Goal: Transaction & Acquisition: Purchase product/service

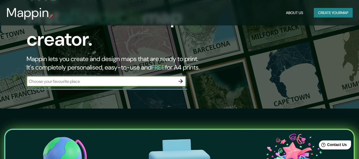
scroll to position [54, 0]
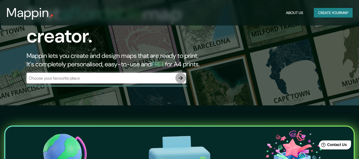
click at [179, 76] on icon "button" at bounding box center [180, 78] width 4 height 4
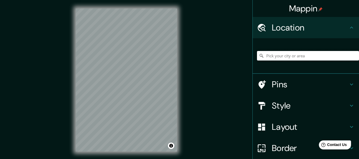
click at [304, 57] on input "Pick your city or area" at bounding box center [308, 56] width 102 height 10
click at [292, 54] on input "Pick your city or area" at bounding box center [308, 56] width 102 height 10
type input "Tabasco, [GEOGRAPHIC_DATA]"
click at [300, 105] on h4 "Style" at bounding box center [310, 105] width 76 height 11
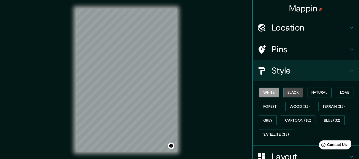
click at [293, 93] on button "Black" at bounding box center [293, 93] width 20 height 10
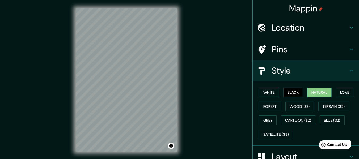
click at [321, 93] on button "Natural" at bounding box center [319, 93] width 24 height 10
click at [340, 93] on button "Love" at bounding box center [345, 93] width 18 height 10
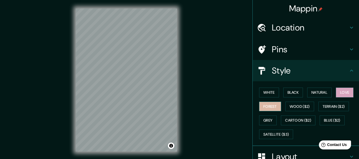
click at [271, 105] on button "Forest" at bounding box center [270, 107] width 22 height 10
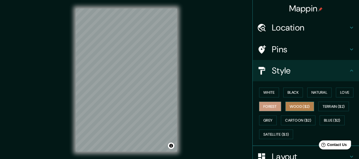
click at [296, 110] on button "Wood ($2)" at bounding box center [299, 107] width 29 height 10
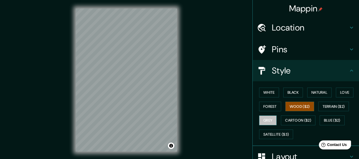
click at [265, 123] on button "Grey" at bounding box center [268, 120] width 18 height 10
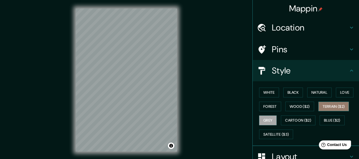
click at [329, 103] on button "Terrain ($2)" at bounding box center [333, 107] width 31 height 10
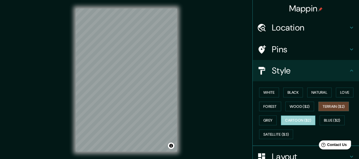
click at [288, 121] on button "Cartoon ($2)" at bounding box center [298, 120] width 35 height 10
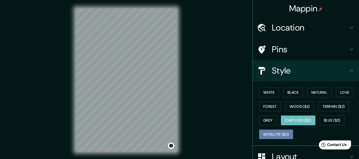
click at [281, 135] on button "Satellite ($3)" at bounding box center [276, 135] width 34 height 10
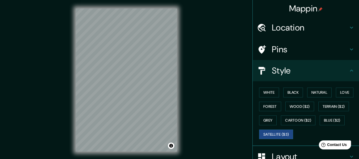
click at [269, 128] on div "White Black Natural Love Forest Wood ($2) Terrain ($2) Grey Cartoon ($2) Blue (…" at bounding box center [308, 113] width 102 height 56
click at [267, 119] on button "Grey" at bounding box center [268, 120] width 18 height 10
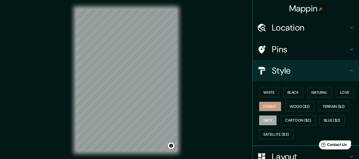
click at [272, 106] on button "Forest" at bounding box center [270, 107] width 22 height 10
click at [339, 94] on button "Love" at bounding box center [345, 93] width 18 height 10
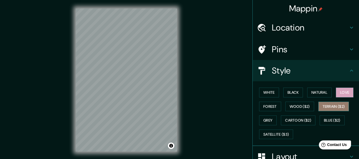
click at [330, 109] on button "Terrain ($2)" at bounding box center [333, 107] width 31 height 10
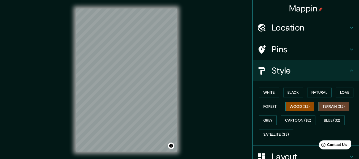
click at [295, 107] on button "Wood ($2)" at bounding box center [299, 107] width 29 height 10
click at [259, 91] on button "White" at bounding box center [269, 93] width 20 height 10
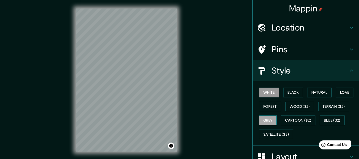
click at [263, 118] on button "Grey" at bounding box center [268, 120] width 18 height 10
click at [292, 105] on button "Wood ($2)" at bounding box center [299, 107] width 29 height 10
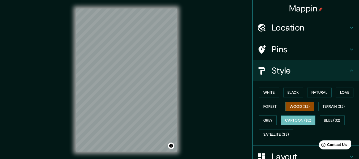
click at [302, 118] on button "Cartoon ($2)" at bounding box center [298, 120] width 35 height 10
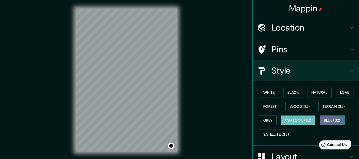
click at [341, 119] on button "Blue ($2)" at bounding box center [331, 120] width 25 height 10
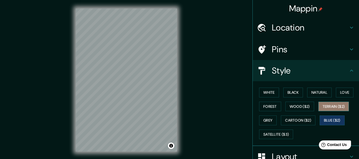
click at [340, 108] on button "Terrain ($2)" at bounding box center [333, 107] width 31 height 10
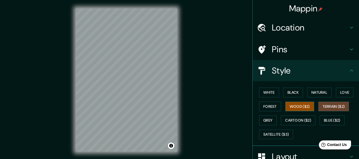
click at [301, 107] on button "Wood ($2)" at bounding box center [299, 107] width 29 height 10
click at [325, 102] on button "Terrain ($2)" at bounding box center [333, 107] width 31 height 10
click at [276, 111] on div "White Black Natural Love Forest Wood ($2) Terrain ($2) Grey Cartoon ($2) Blue (…" at bounding box center [308, 113] width 102 height 56
click at [303, 106] on button "Wood ($2)" at bounding box center [299, 107] width 29 height 10
click at [257, 104] on div "White Black Natural Love Forest Wood ($2) Terrain ($2) Grey Cartoon ($2) Blue (…" at bounding box center [308, 113] width 102 height 56
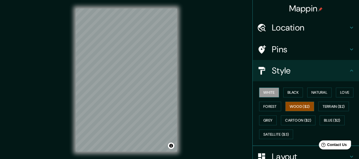
click at [262, 92] on button "White" at bounding box center [269, 93] width 20 height 10
click at [279, 43] on div "Pins" at bounding box center [305, 49] width 106 height 21
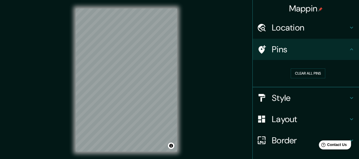
click at [283, 50] on h4 "Pins" at bounding box center [310, 49] width 76 height 11
click at [292, 121] on h4 "Layout" at bounding box center [310, 119] width 76 height 11
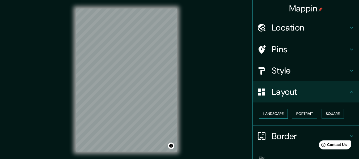
click at [273, 113] on button "Landscape" at bounding box center [273, 114] width 29 height 10
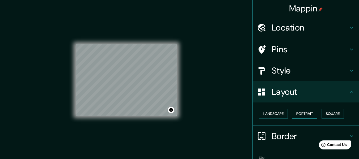
click at [299, 113] on button "Portrait" at bounding box center [304, 114] width 25 height 10
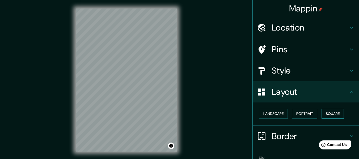
click at [327, 113] on button "Square" at bounding box center [332, 114] width 22 height 10
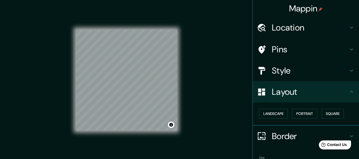
click at [297, 66] on h4 "Style" at bounding box center [310, 70] width 76 height 11
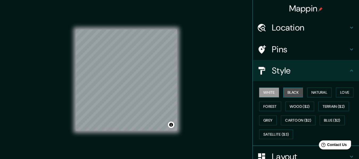
click at [295, 90] on button "Black" at bounding box center [293, 93] width 20 height 10
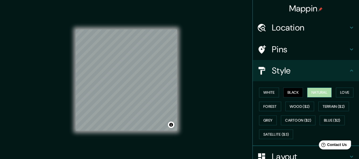
click at [312, 93] on button "Natural" at bounding box center [319, 93] width 24 height 10
click at [338, 93] on button "Love" at bounding box center [345, 93] width 18 height 10
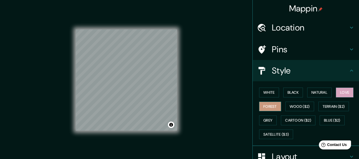
click at [269, 110] on button "Forest" at bounding box center [270, 107] width 22 height 10
click at [273, 95] on button "White" at bounding box center [269, 93] width 20 height 10
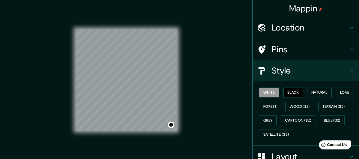
click at [299, 94] on button "Black" at bounding box center [293, 93] width 20 height 10
click at [314, 95] on button "Natural" at bounding box center [319, 93] width 24 height 10
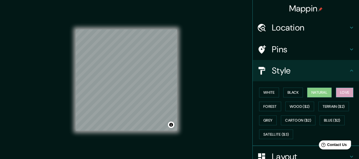
click at [341, 94] on button "Love" at bounding box center [345, 93] width 18 height 10
click at [264, 107] on button "Forest" at bounding box center [270, 107] width 22 height 10
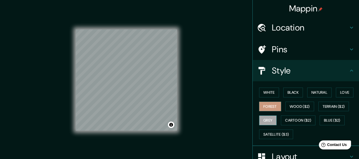
click at [259, 119] on button "Grey" at bounding box center [268, 120] width 18 height 10
click at [336, 93] on button "Love" at bounding box center [345, 93] width 18 height 10
